Goal: Book appointment/travel/reservation

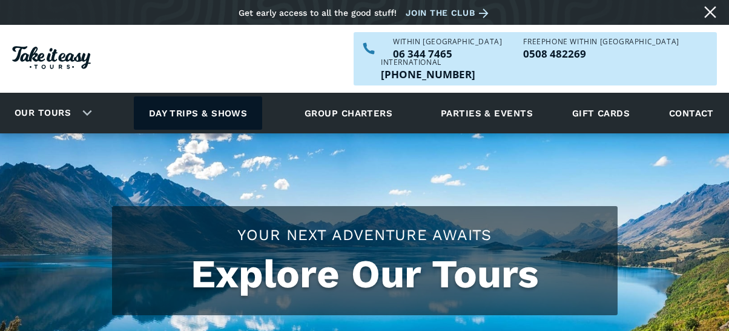
drag, startPoint x: 0, startPoint y: 0, endPoint x: 232, endPoint y: 90, distance: 248.8
click at [232, 96] on link "Day trips & shows" at bounding box center [198, 112] width 129 height 33
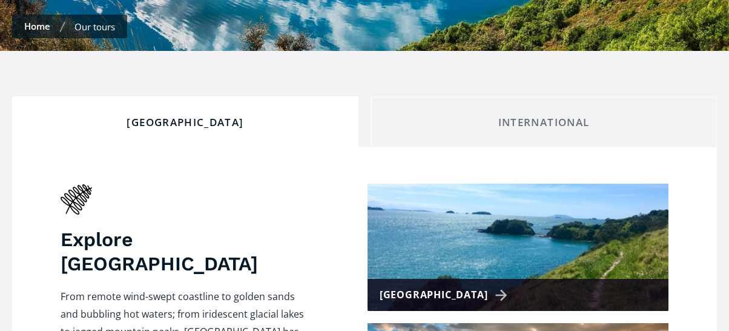
scroll to position [484, 0]
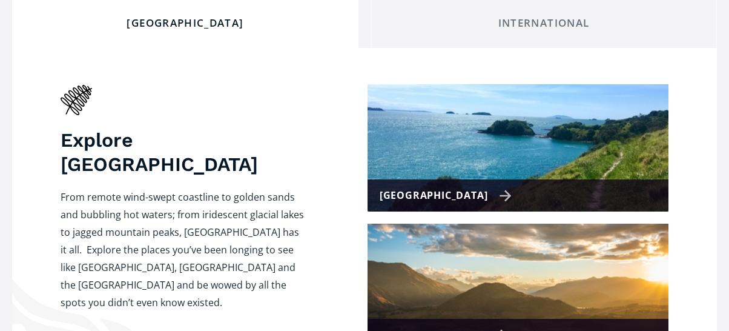
click at [480, 186] on div "[GEOGRAPHIC_DATA]" at bounding box center [446, 195] width 133 height 18
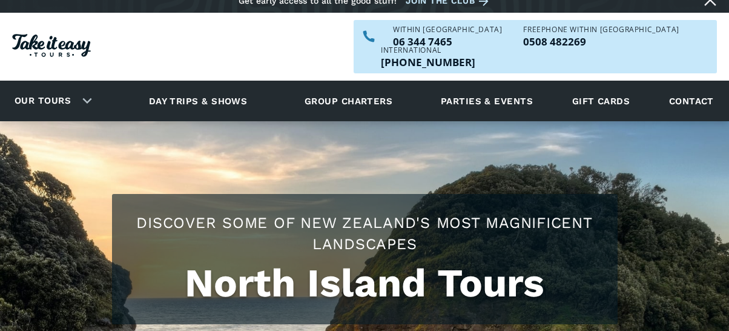
checkbox input "true"
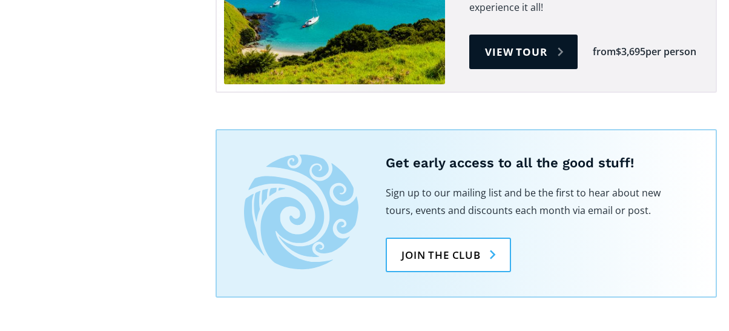
scroll to position [2422, 0]
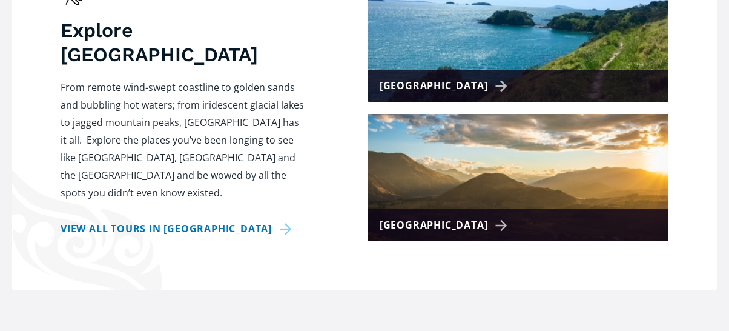
scroll to position [605, 0]
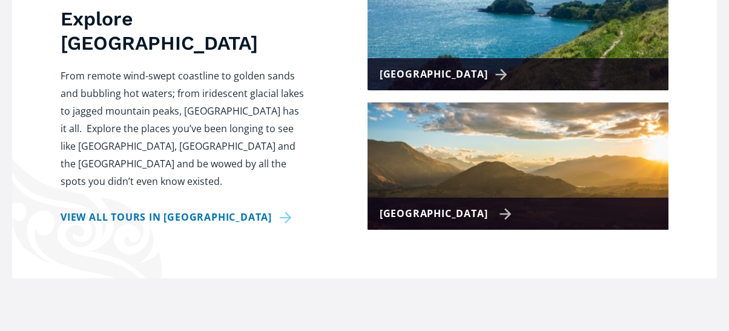
click at [478, 205] on div "[GEOGRAPHIC_DATA]" at bounding box center [446, 214] width 133 height 18
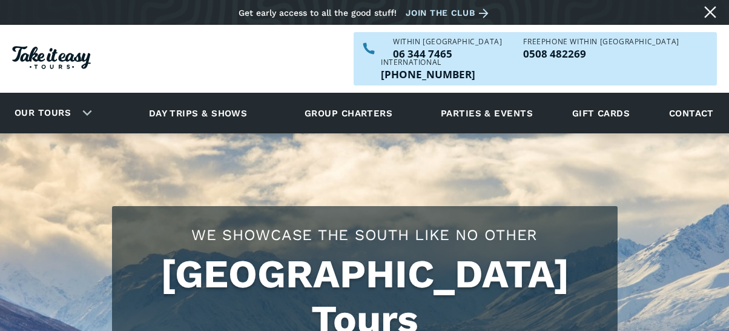
checkbox input "true"
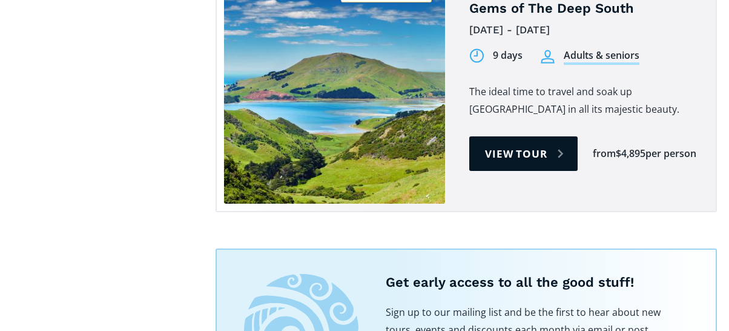
scroll to position [1453, 0]
